Goal: Task Accomplishment & Management: Use online tool/utility

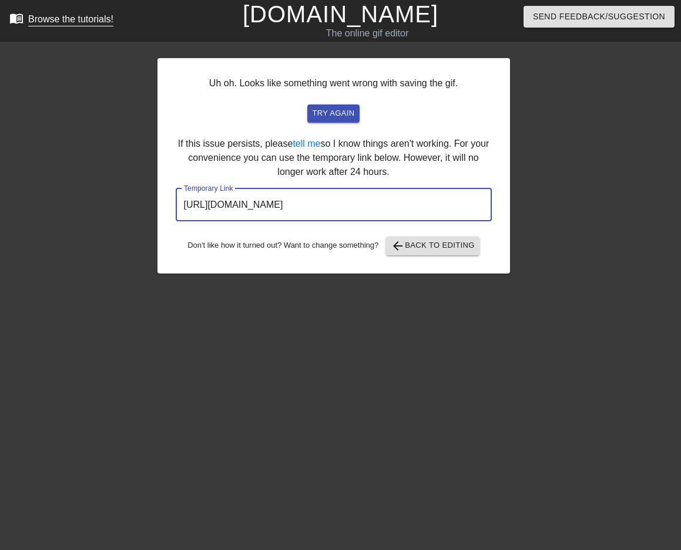
click at [68, 23] on div "Browse the tutorials!" at bounding box center [70, 19] width 85 height 10
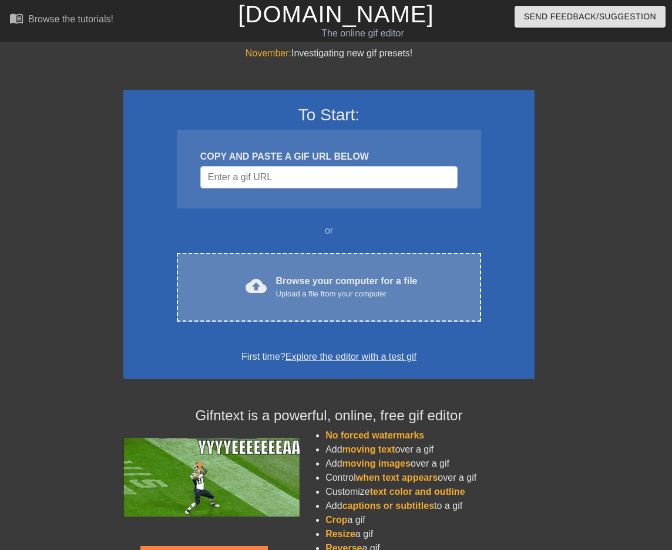
click at [289, 275] on div "Browse your computer for a file Upload a file from your computer" at bounding box center [347, 287] width 142 height 26
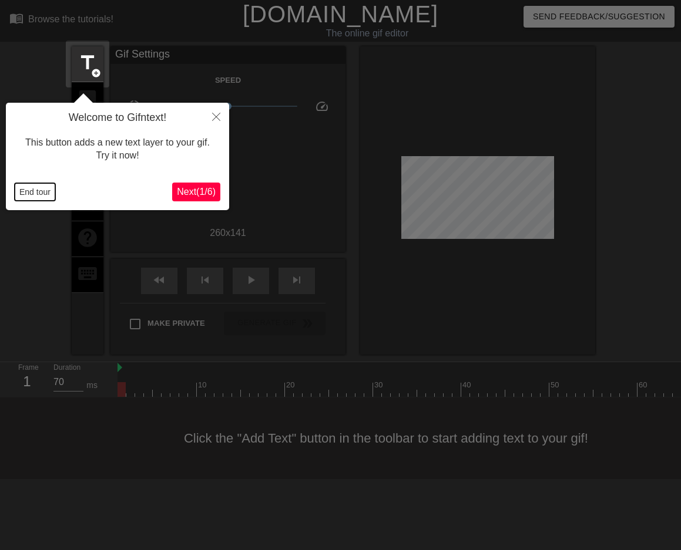
click at [31, 192] on button "End tour" at bounding box center [35, 192] width 41 height 18
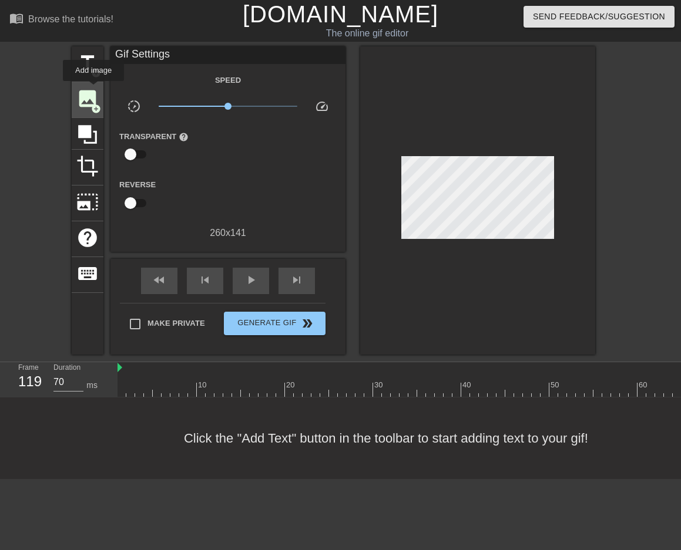
click at [93, 89] on span "image" at bounding box center [87, 98] width 22 height 22
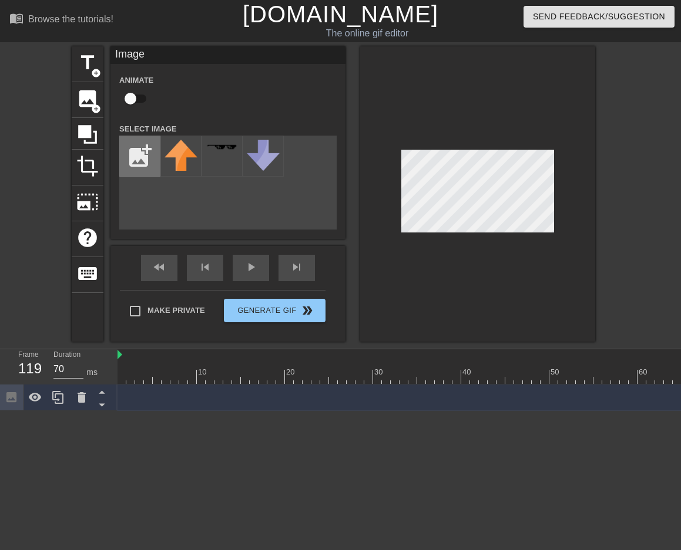
click at [142, 152] on input "file" at bounding box center [140, 156] width 40 height 40
type input "C:\fakepath\Solid_white.png"
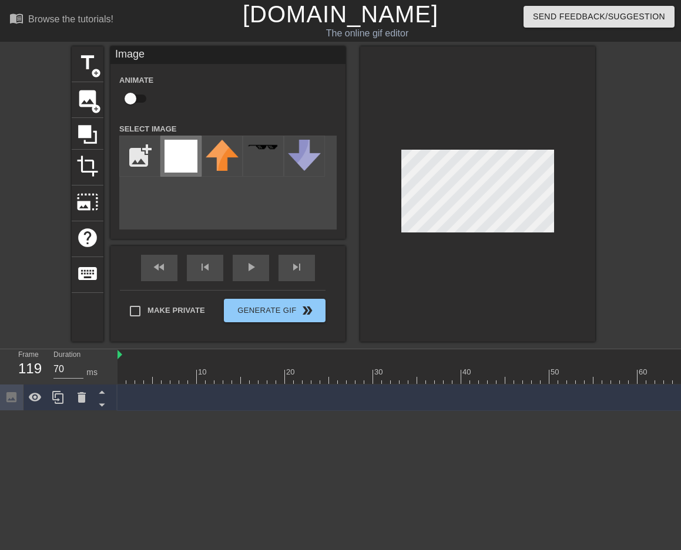
click at [188, 163] on img at bounding box center [180, 156] width 33 height 33
click at [583, 149] on div at bounding box center [477, 193] width 235 height 295
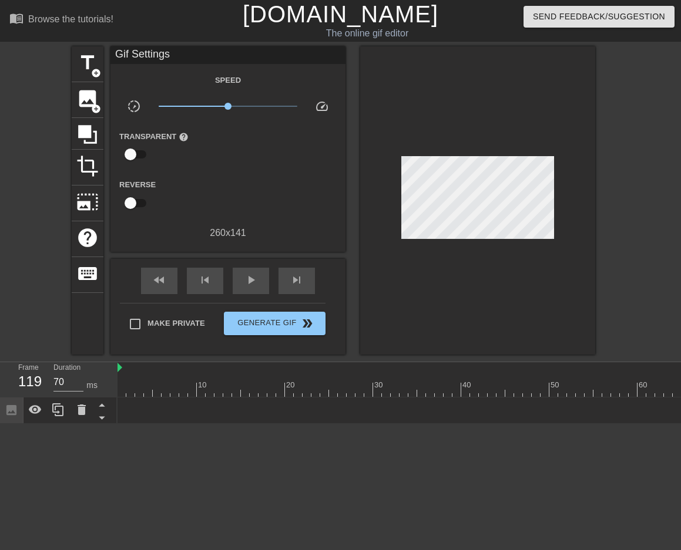
click at [499, 123] on div at bounding box center [477, 200] width 235 height 308
click at [89, 73] on span "title" at bounding box center [87, 63] width 22 height 22
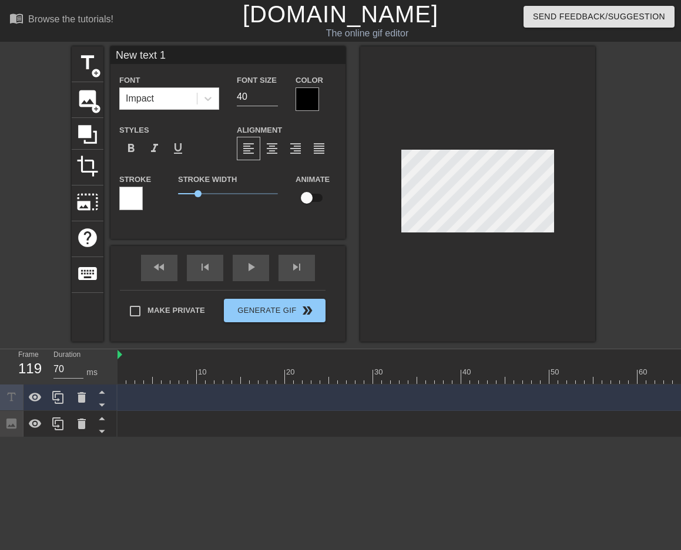
click at [153, 52] on input "New text 1" at bounding box center [227, 55] width 235 height 18
type input "Freeleave is on"
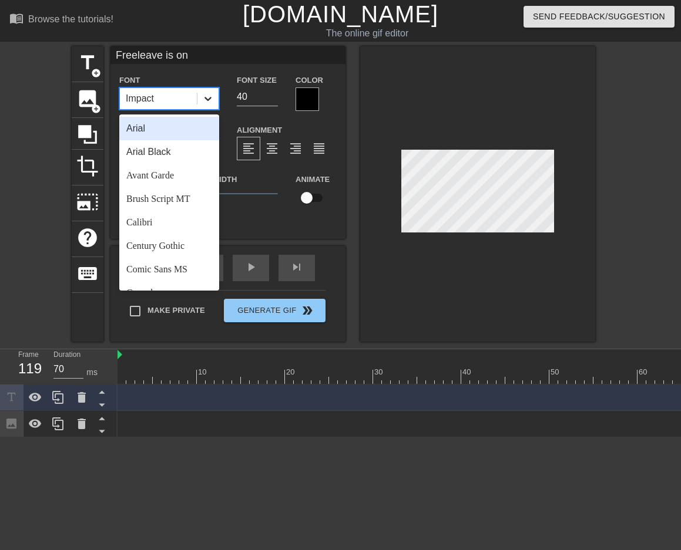
click at [213, 96] on icon at bounding box center [208, 99] width 12 height 12
click at [156, 154] on div "Arial Black" at bounding box center [169, 151] width 100 height 23
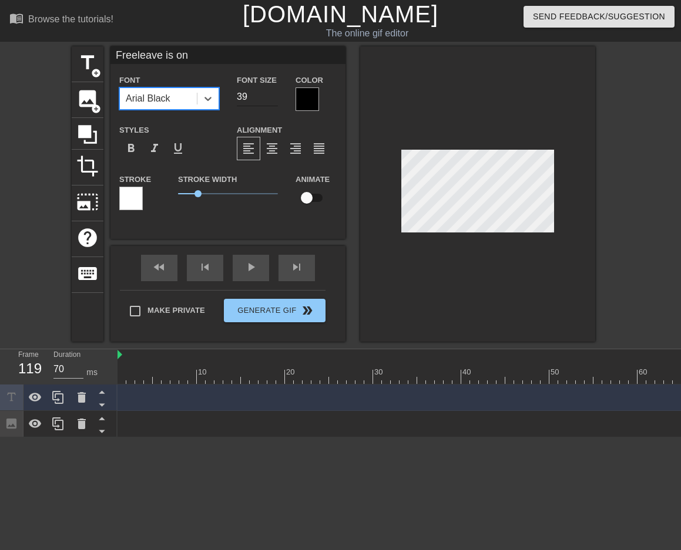
click at [274, 101] on input "39" at bounding box center [257, 96] width 41 height 19
click at [274, 101] on input "38" at bounding box center [257, 96] width 41 height 19
click at [274, 101] on input "37" at bounding box center [257, 96] width 41 height 19
click at [274, 101] on input "36" at bounding box center [257, 96] width 41 height 19
click at [274, 101] on input "35" at bounding box center [257, 96] width 41 height 19
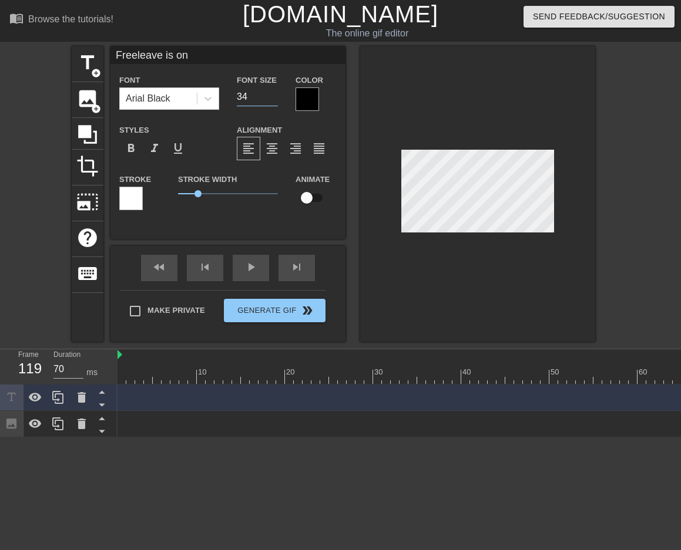
click at [274, 101] on input "34" at bounding box center [257, 96] width 41 height 19
click at [274, 101] on input "33" at bounding box center [257, 96] width 41 height 19
click at [274, 101] on input "32" at bounding box center [257, 96] width 41 height 19
click at [274, 101] on input "31" at bounding box center [257, 96] width 41 height 19
click at [274, 101] on input "30" at bounding box center [257, 96] width 41 height 19
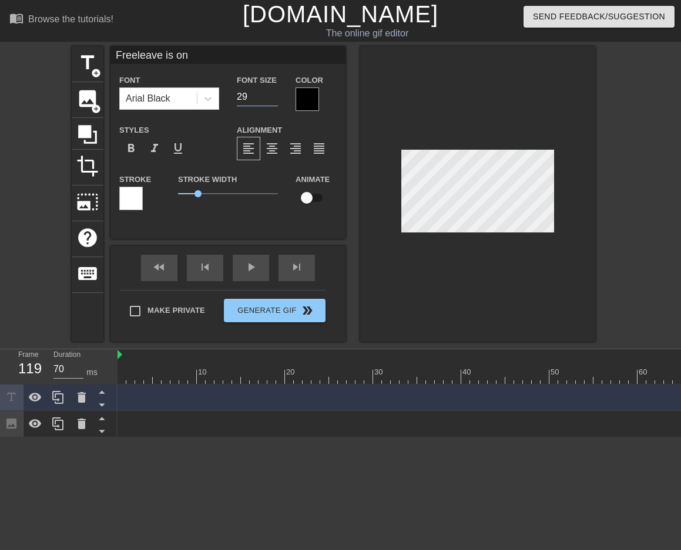
click at [274, 101] on input "29" at bounding box center [257, 96] width 41 height 19
click at [274, 101] on input "28" at bounding box center [257, 96] width 41 height 19
click at [274, 101] on input "27" at bounding box center [257, 96] width 41 height 19
click at [274, 101] on input "26" at bounding box center [257, 96] width 41 height 19
click at [274, 101] on input "25" at bounding box center [257, 96] width 41 height 19
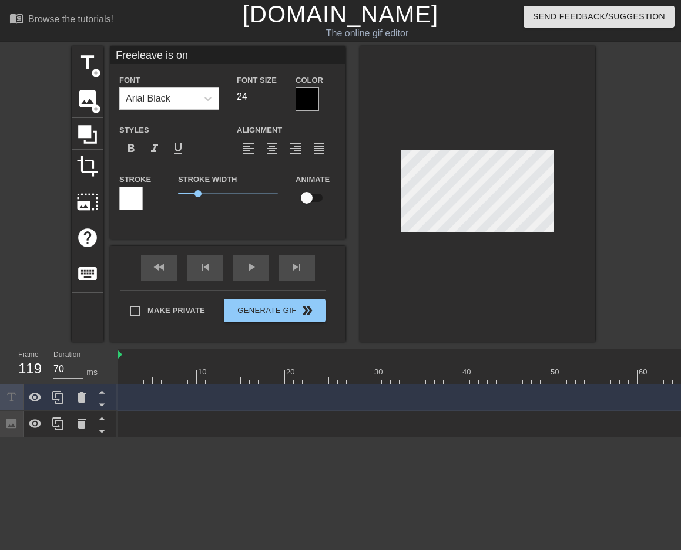
click at [274, 101] on input "24" at bounding box center [257, 96] width 41 height 19
click at [274, 101] on input "23" at bounding box center [257, 96] width 41 height 19
click at [274, 101] on input "22" at bounding box center [257, 96] width 41 height 19
type input "21"
click at [274, 101] on input "21" at bounding box center [257, 96] width 41 height 19
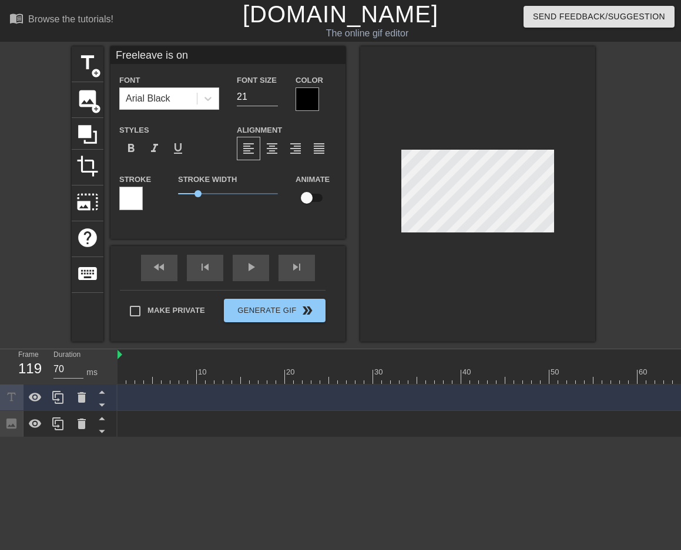
click at [446, 126] on div at bounding box center [477, 193] width 235 height 295
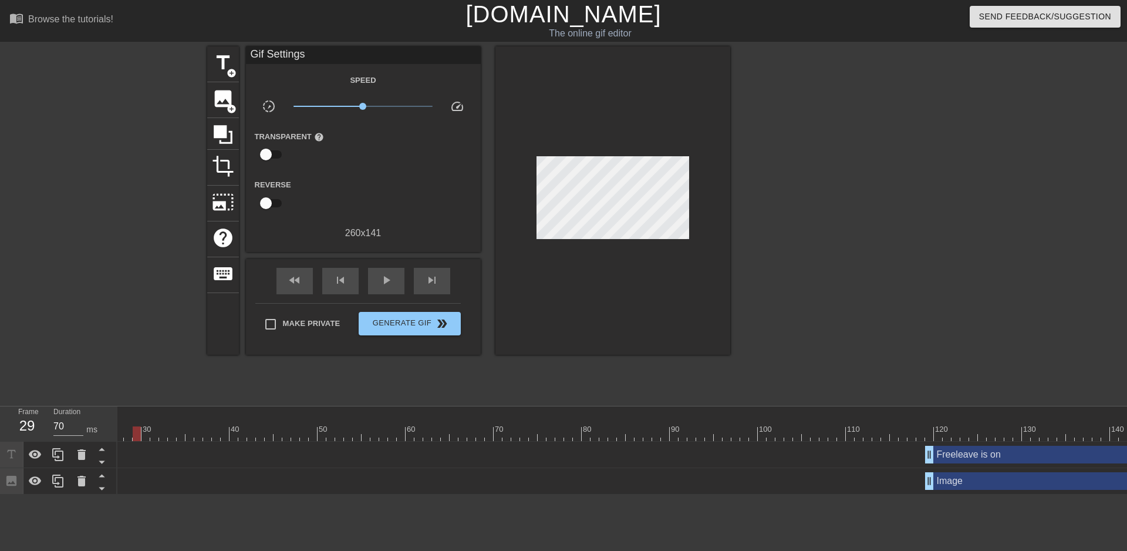
scroll to position [0, 406]
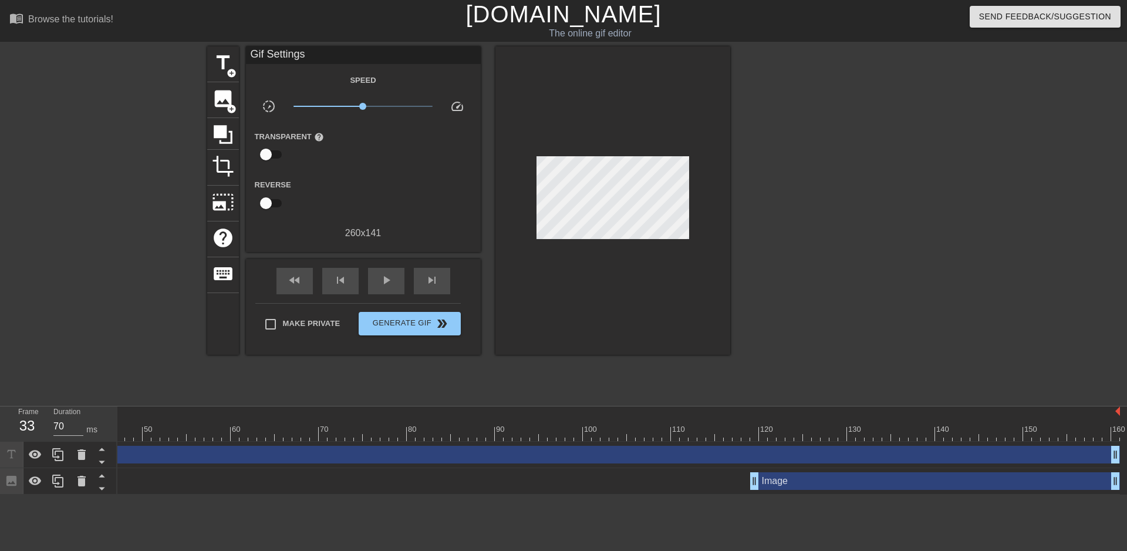
drag, startPoint x: 755, startPoint y: 459, endPoint x: 11, endPoint y: 442, distance: 743.6
click at [0, 445] on div "Frame 33 Duration 70 ms 10 20 30 40 50 60 70 80 90 100 110 120 130 140 150" at bounding box center [563, 450] width 1127 height 88
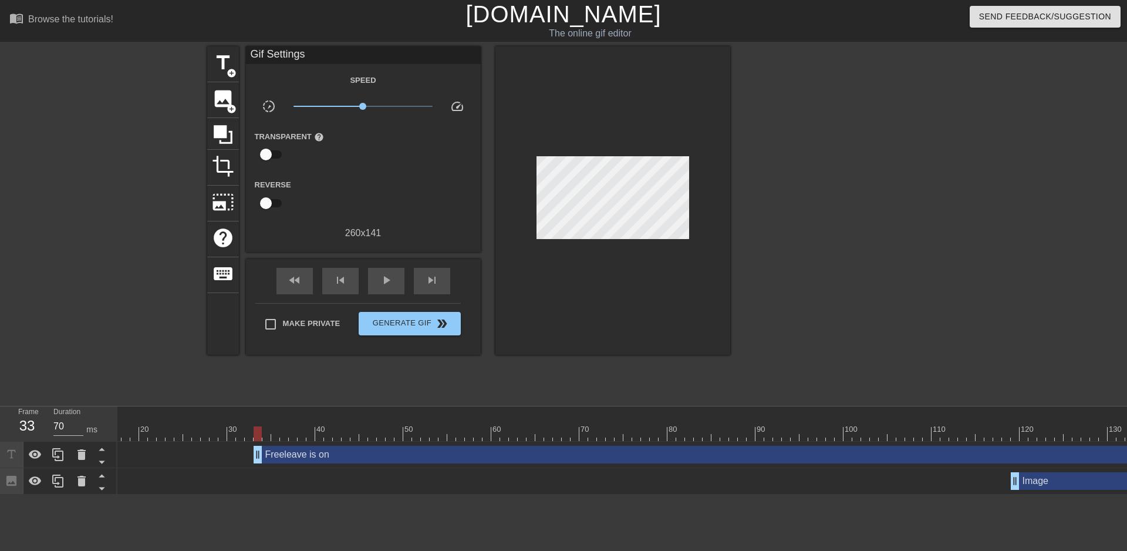
scroll to position [0, 0]
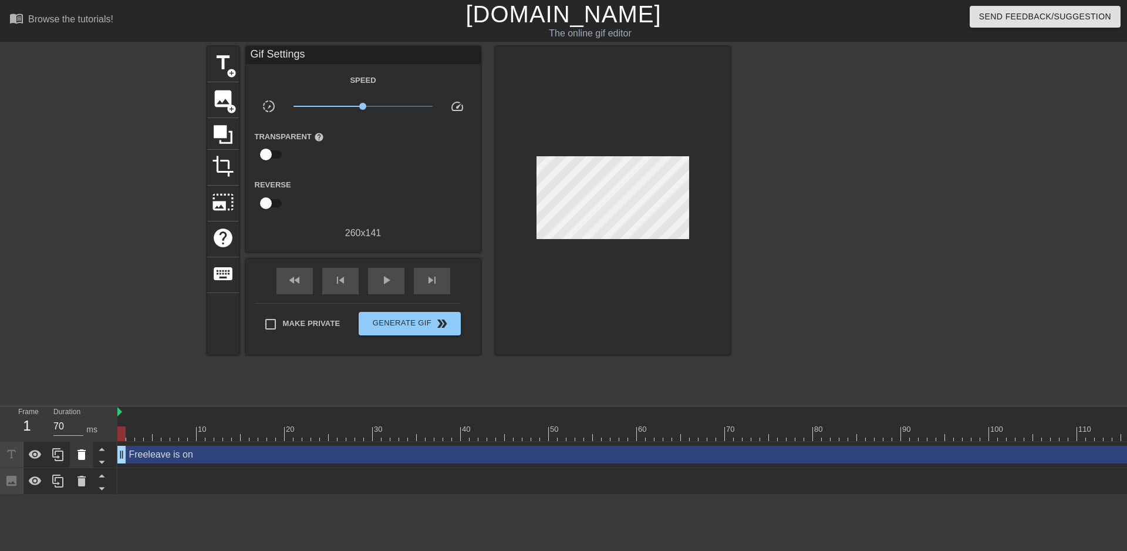
drag, startPoint x: 409, startPoint y: 456, endPoint x: 79, endPoint y: 456, distance: 329.4
click at [79, 456] on div "Frame 1 Duration 70 ms 10 20 30 40 50 60 70 80 90 100 110 120 130 140 150" at bounding box center [563, 450] width 1127 height 88
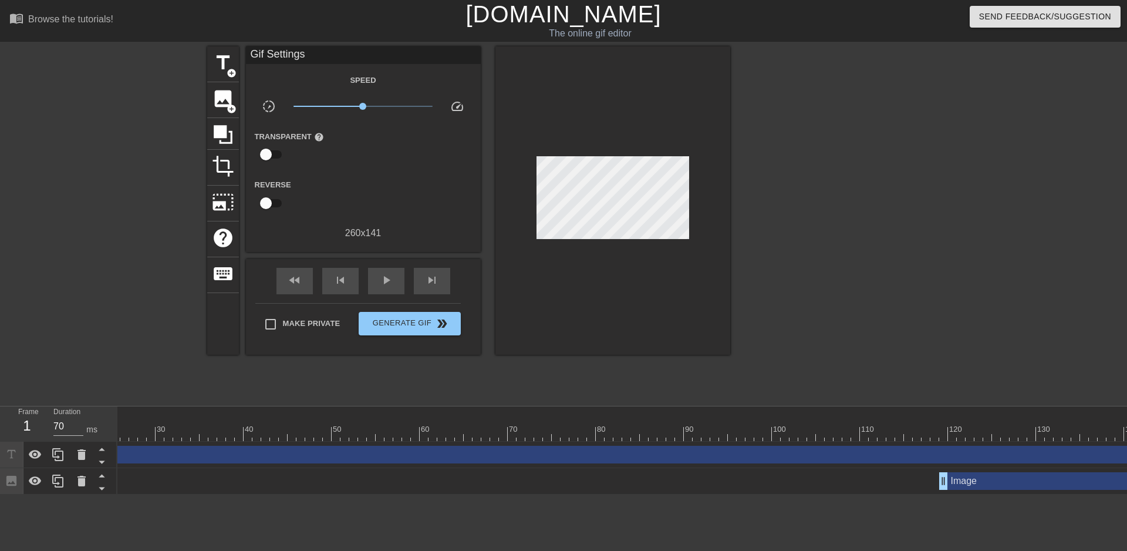
scroll to position [0, 406]
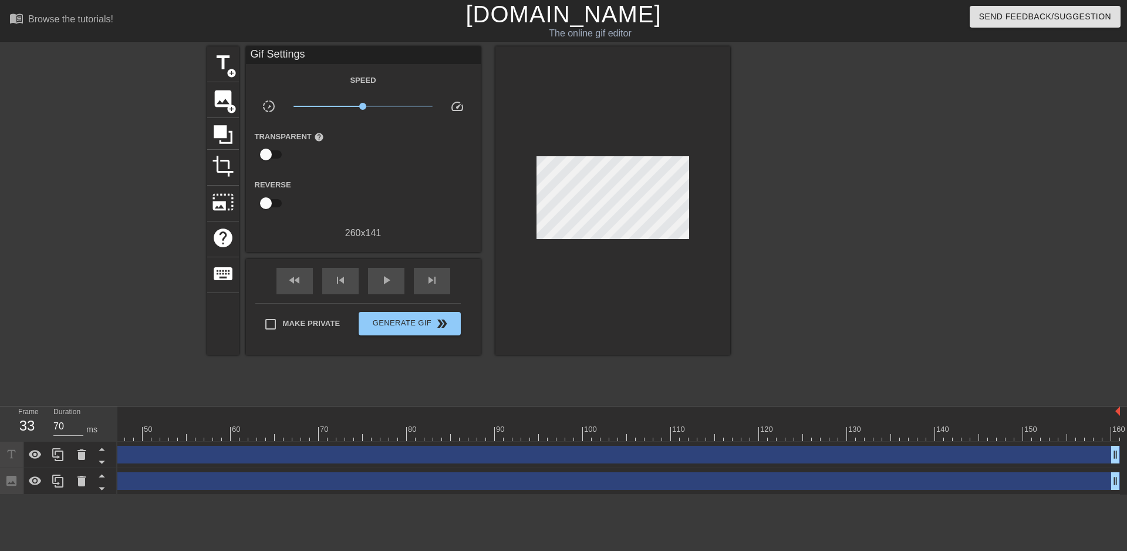
drag, startPoint x: 760, startPoint y: 477, endPoint x: 0, endPoint y: 467, distance: 759.9
click at [0, 467] on div "Frame 33 Duration 70 ms 10 20 30 40 50 60 70 80 90 100 110 120 130 140 150" at bounding box center [563, 450] width 1127 height 88
drag, startPoint x: 406, startPoint y: 481, endPoint x: 120, endPoint y: 476, distance: 286.6
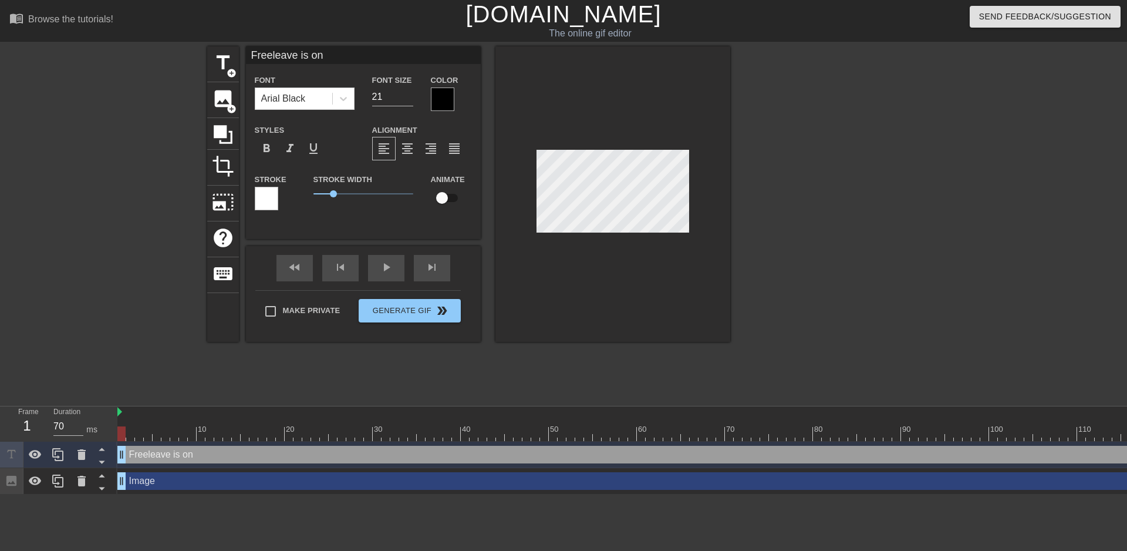
scroll to position [2, 2]
drag, startPoint x: 335, startPoint y: 192, endPoint x: 321, endPoint y: 194, distance: 13.6
click at [321, 194] on span "0.4" at bounding box center [321, 193] width 7 height 7
click at [671, 283] on div at bounding box center [833, 222] width 176 height 352
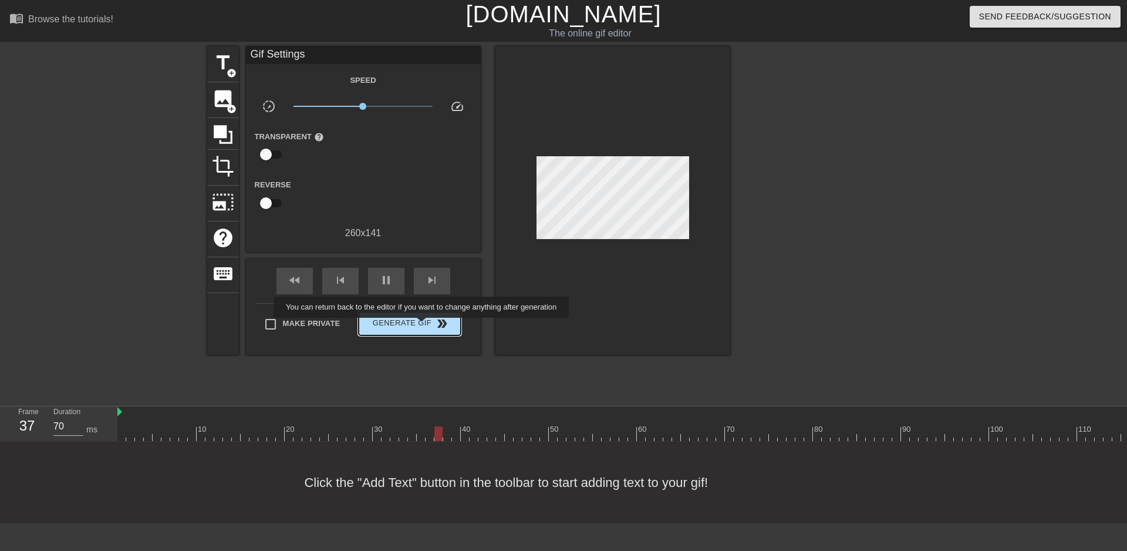
click at [423, 325] on span "Generate Gif double_arrow" at bounding box center [409, 324] width 92 height 14
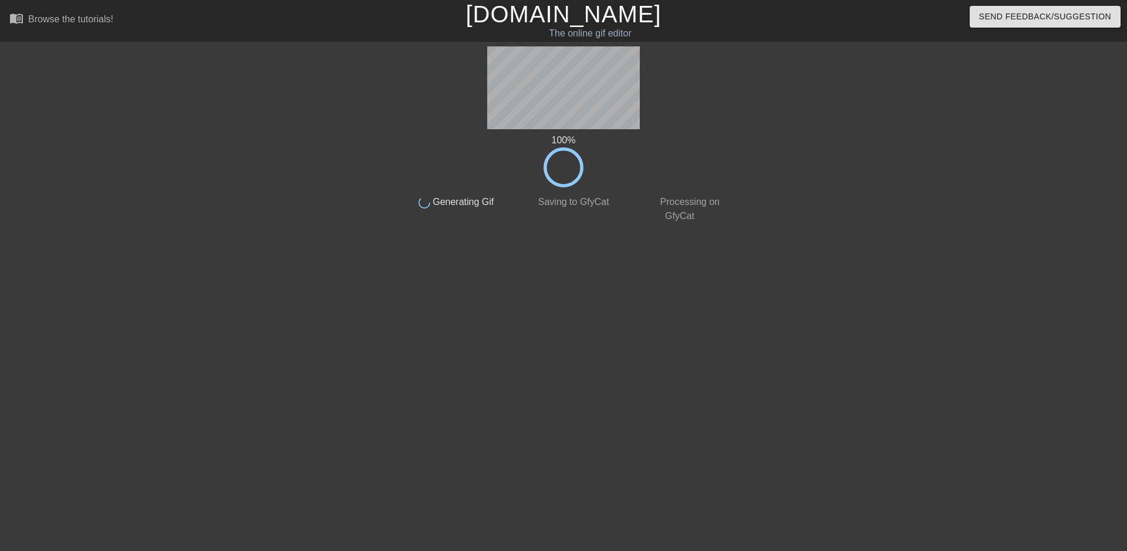
click at [506, 180] on div "100 %" at bounding box center [563, 160] width 331 height 54
